Goal: Information Seeking & Learning: Learn about a topic

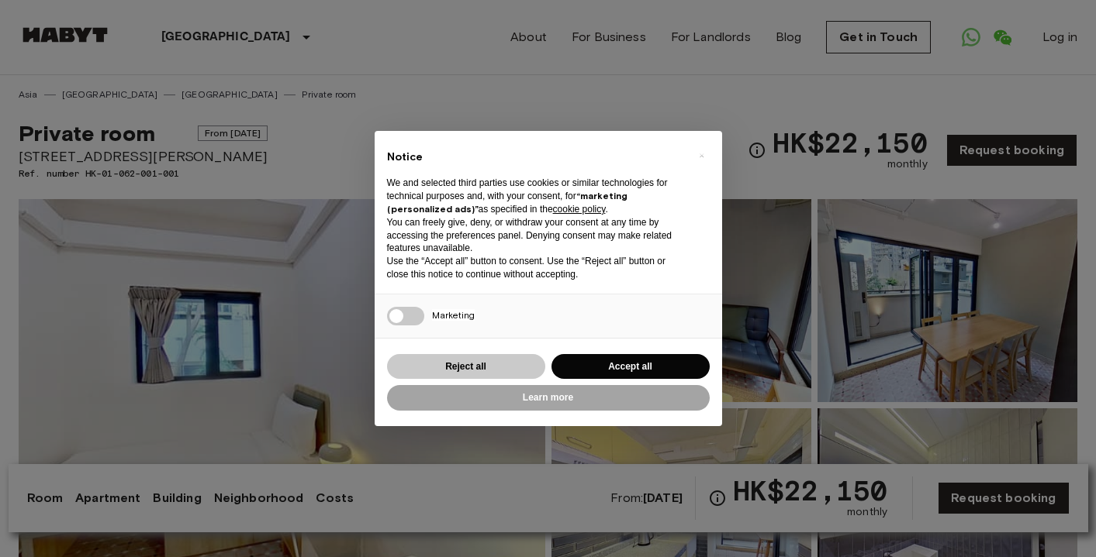
click at [444, 368] on button "Reject all" at bounding box center [466, 367] width 158 height 26
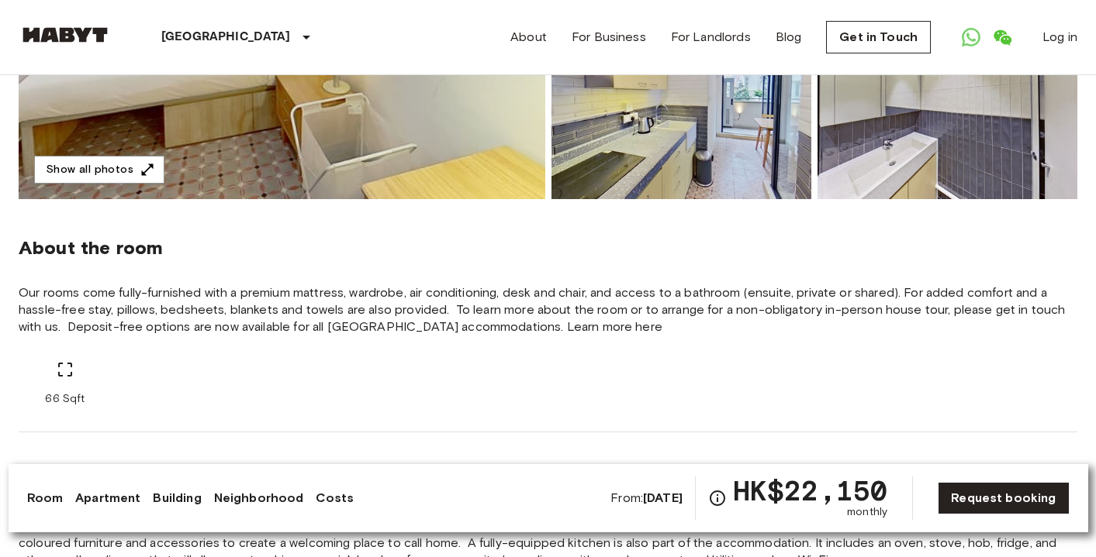
scroll to position [413, 0]
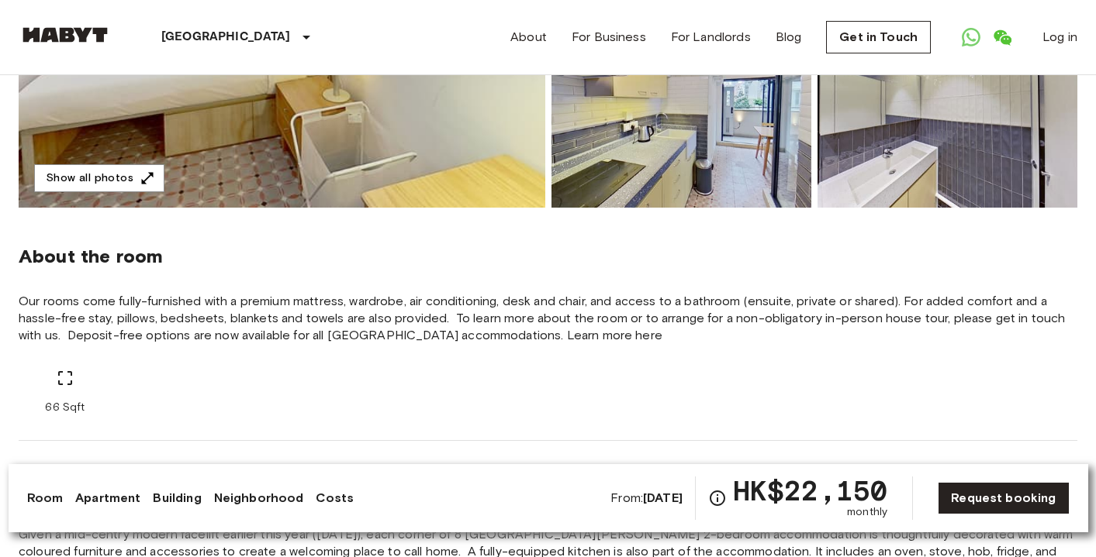
scroll to position [668, 0]
